Goal: Transaction & Acquisition: Book appointment/travel/reservation

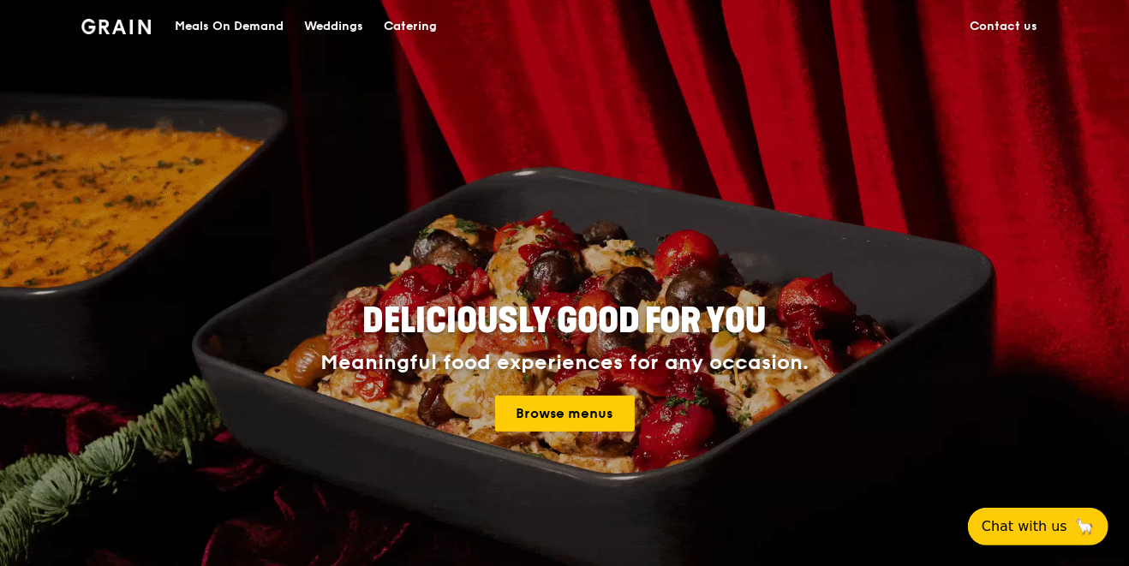
click at [405, 20] on div "Catering" at bounding box center [410, 26] width 53 height 51
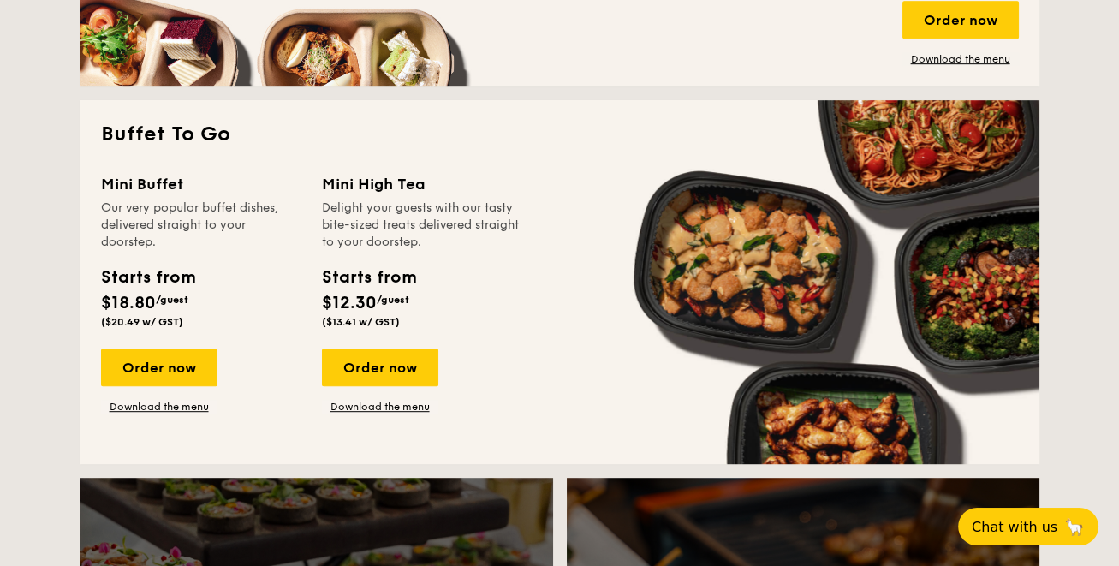
scroll to position [1432, 0]
click at [158, 356] on div "Order now" at bounding box center [159, 368] width 116 height 38
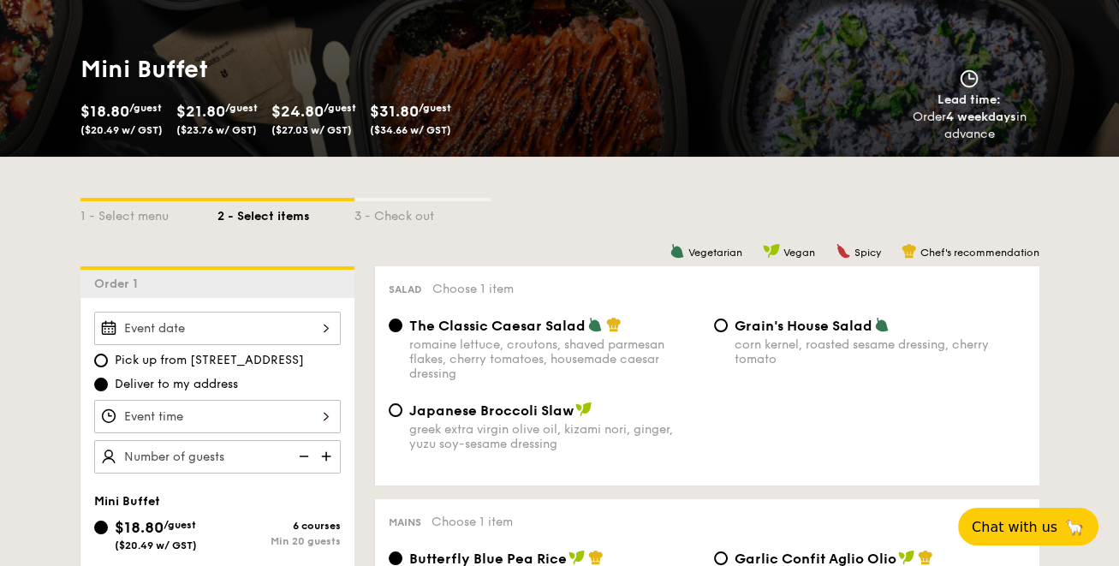
scroll to position [217, 0]
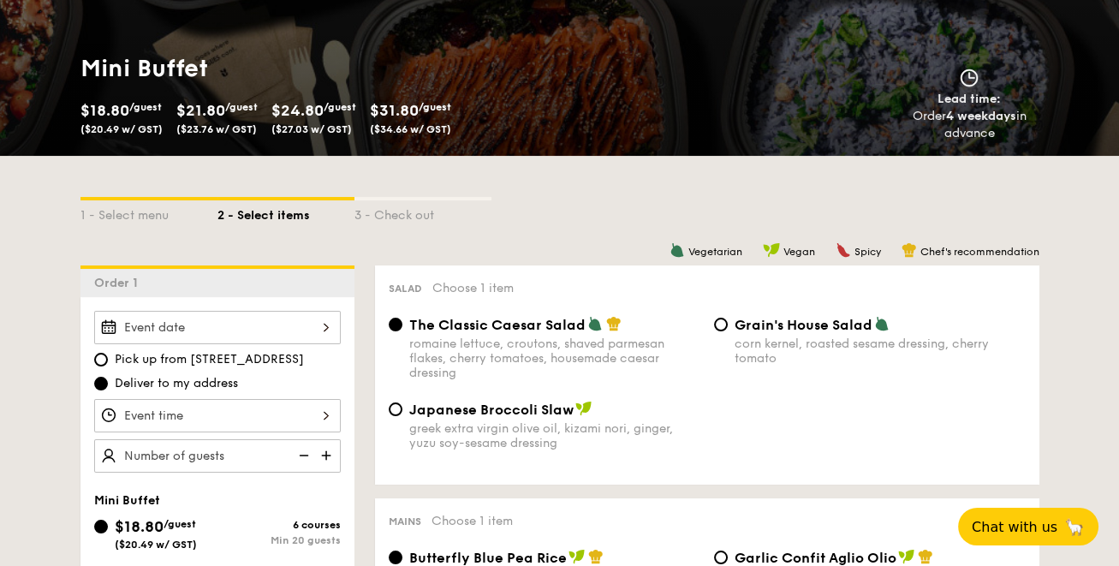
click at [969, 122] on strong "4 weekdays" at bounding box center [981, 116] width 70 height 15
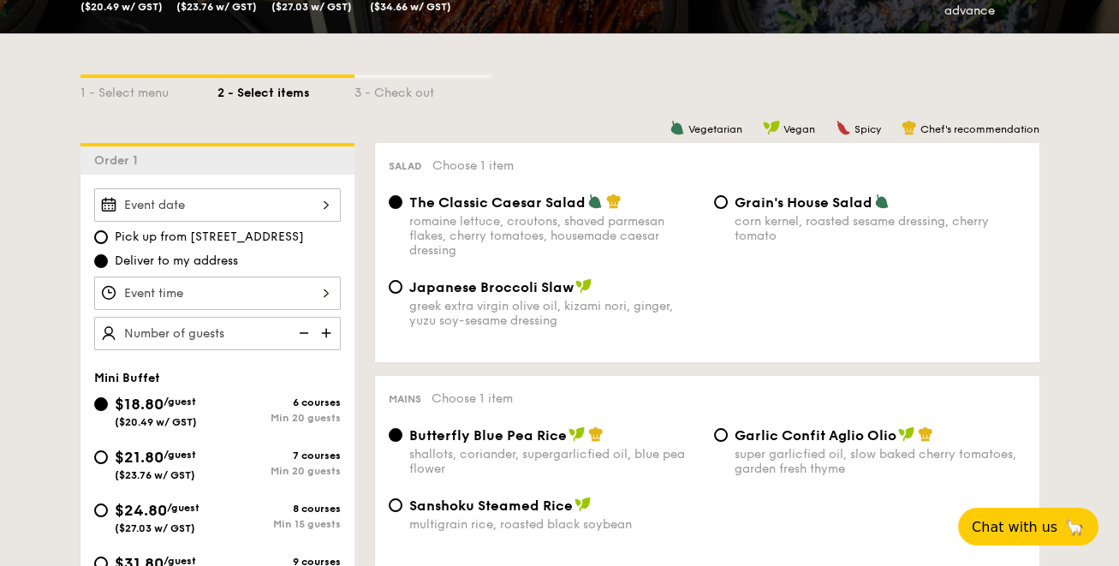
scroll to position [349, 0]
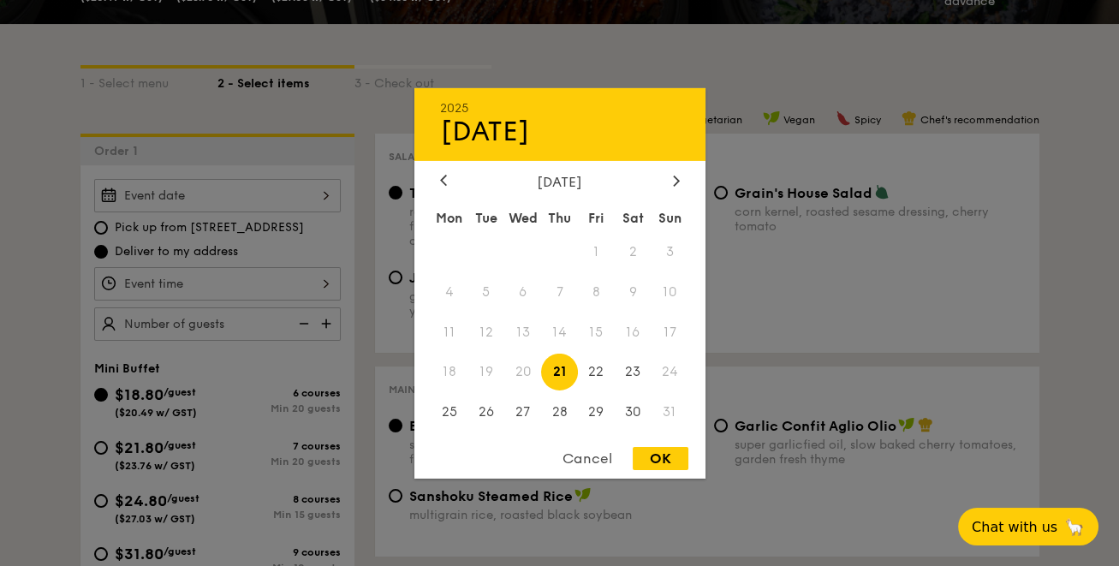
click at [203, 188] on div "2025 Aug 21 August 2025 Mon Tue Wed Thu Fri Sat Sun 1 2 3 4 5 6 7 8 9 10 11 12 …" at bounding box center [217, 195] width 247 height 33
click at [521, 369] on span "20" at bounding box center [522, 372] width 37 height 37
click at [824, 74] on div at bounding box center [559, 283] width 1119 height 566
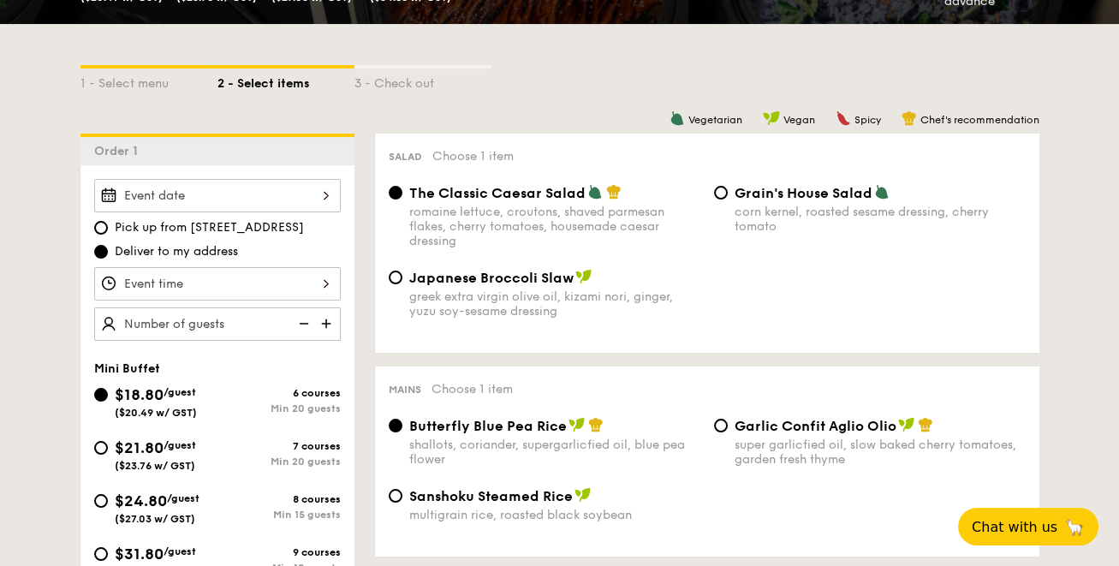
scroll to position [499, 0]
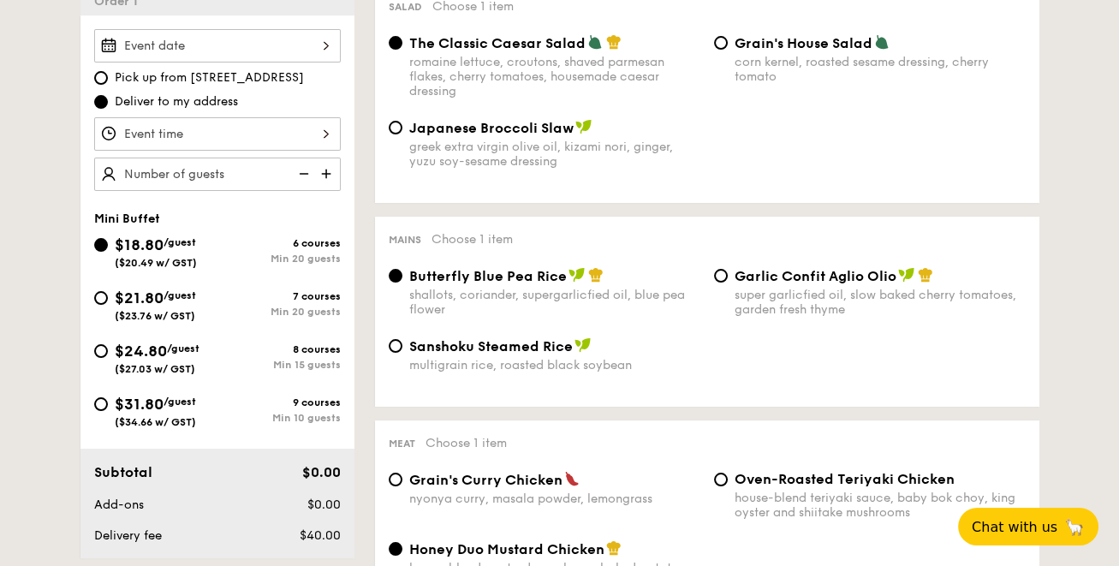
click at [279, 73] on span "Pick up from 5 Burn Road #05-01" at bounding box center [209, 77] width 189 height 17
click at [108, 73] on input "Pick up from 5 Burn Road #05-01" at bounding box center [101, 78] width 14 height 14
radio input "true"
click at [199, 93] on span "Deliver to my address" at bounding box center [176, 101] width 123 height 17
click at [108, 95] on input "Deliver to my address" at bounding box center [101, 102] width 14 height 14
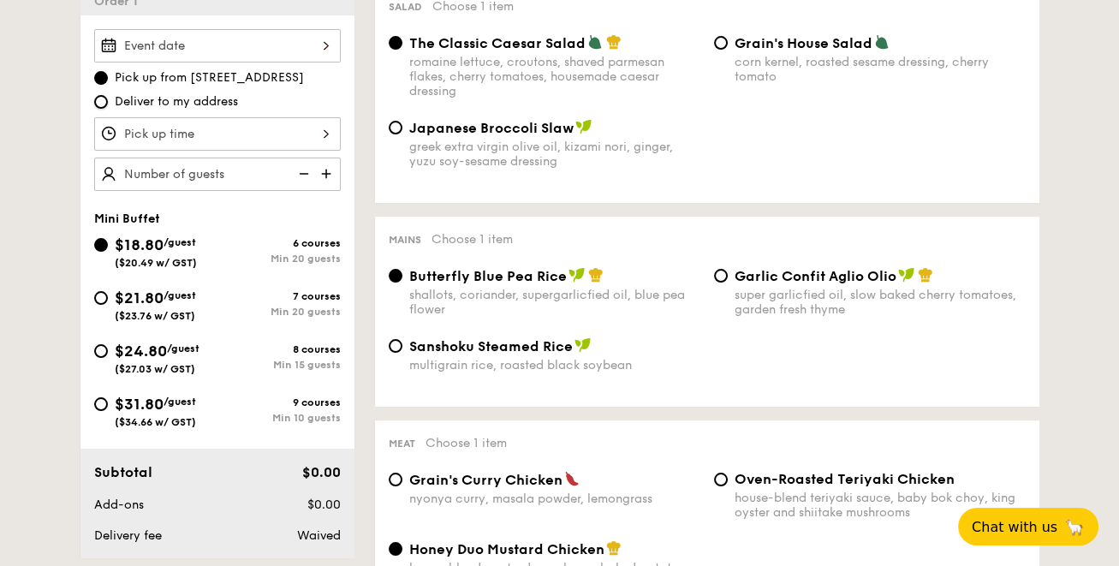
radio input "true"
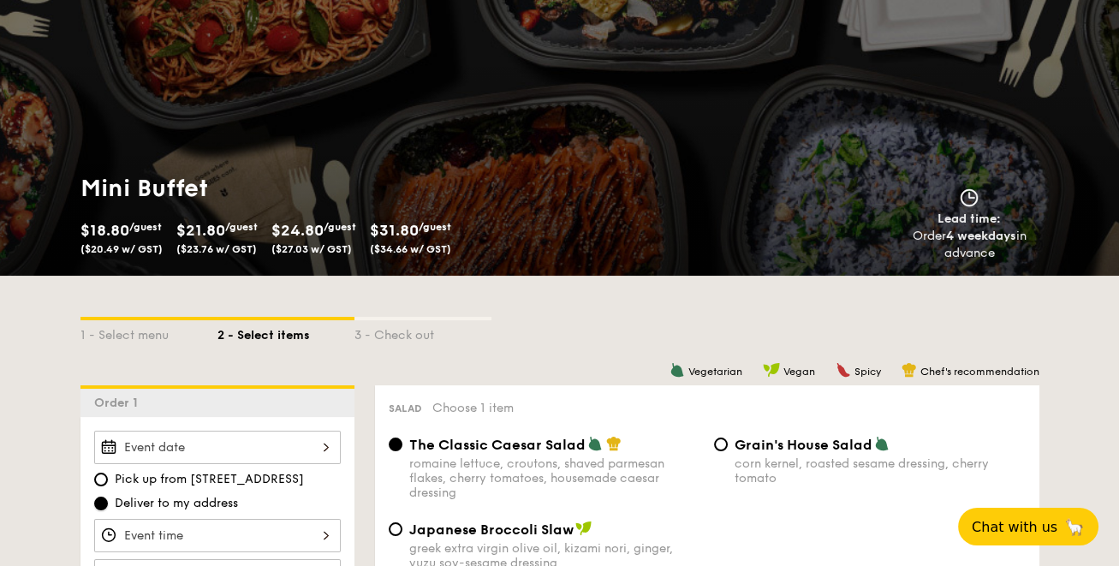
scroll to position [0, 0]
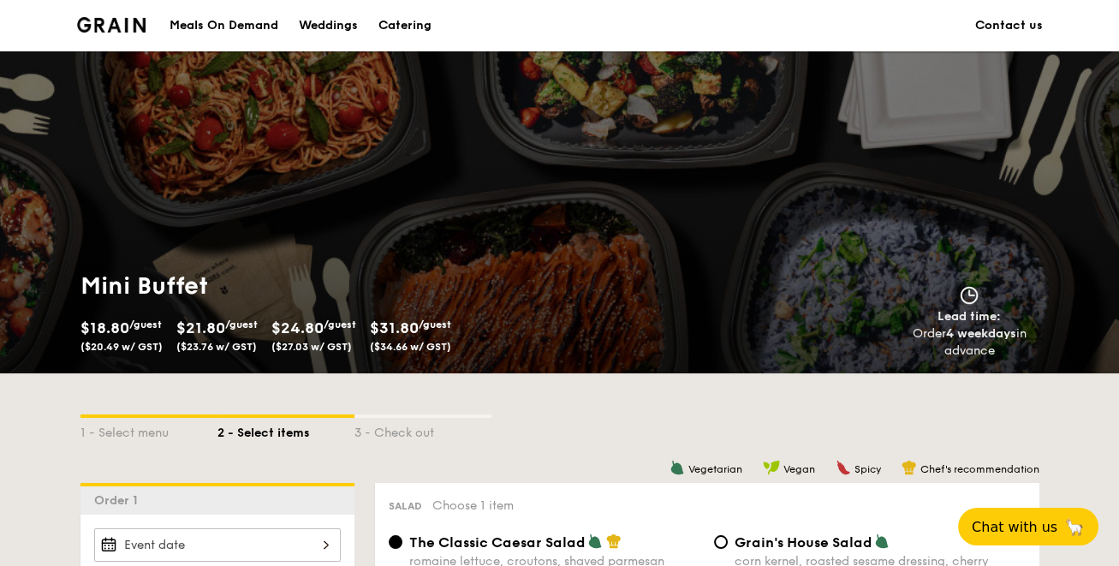
click at [996, 27] on link "Contact us" at bounding box center [1009, 25] width 68 height 51
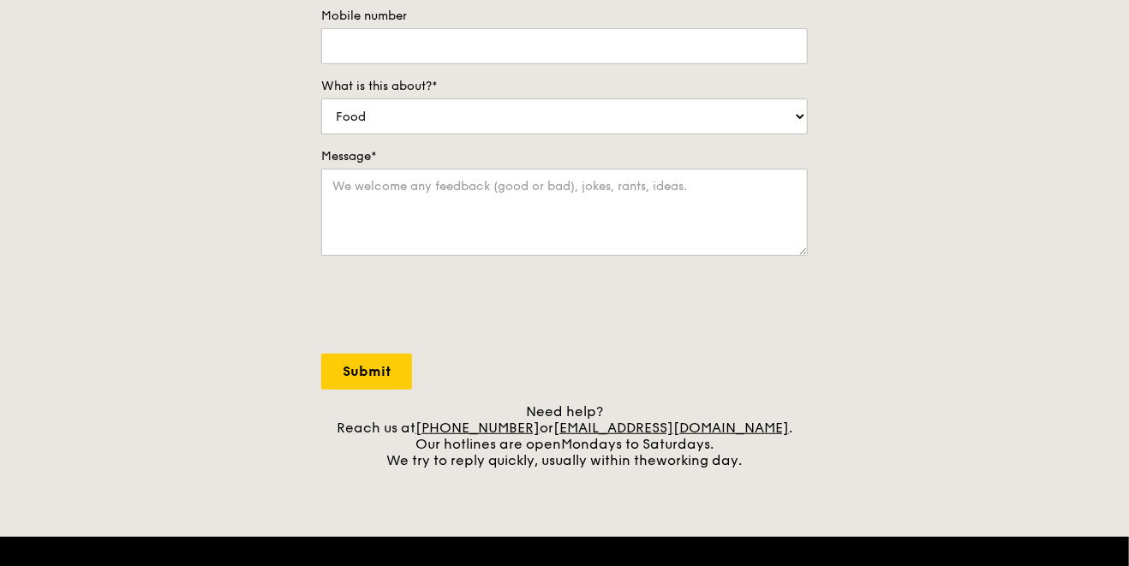
scroll to position [369, 0]
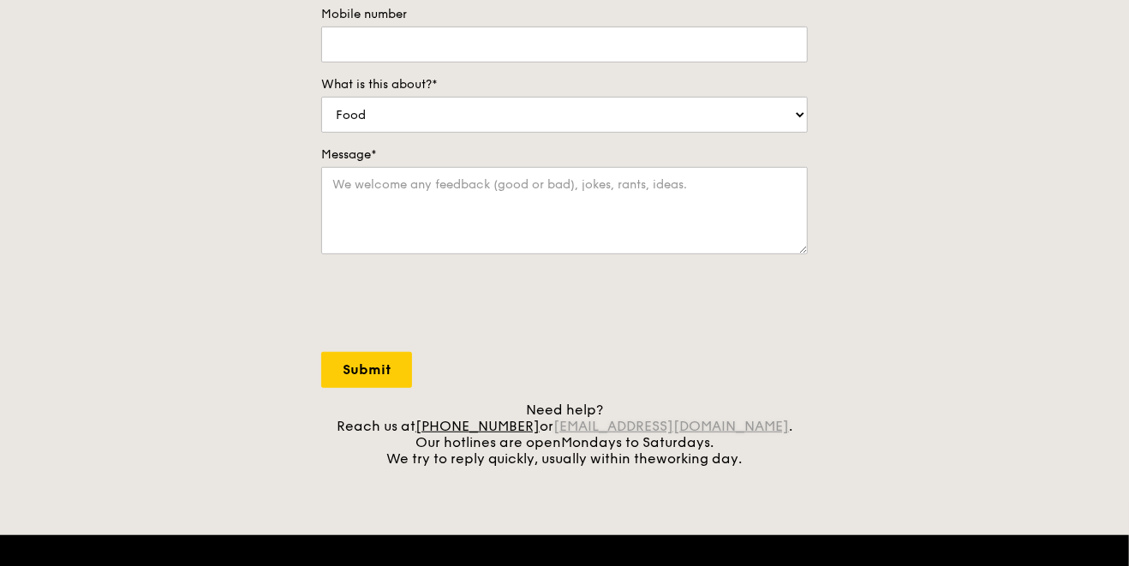
click at [613, 424] on link "[EMAIL_ADDRESS][DOMAIN_NAME]" at bounding box center [670, 426] width 235 height 16
